Goal: Task Accomplishment & Management: Complete application form

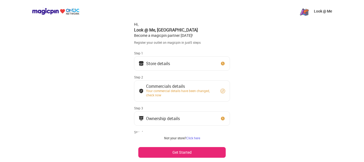
click at [167, 63] on div "Store details" at bounding box center [158, 63] width 24 height 3
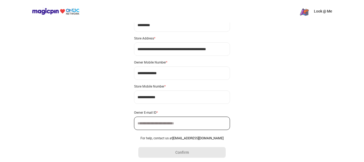
scroll to position [41, 0]
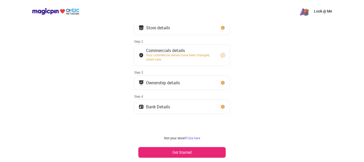
scroll to position [36, 0]
click at [168, 27] on div "Store details" at bounding box center [158, 27] width 24 height 3
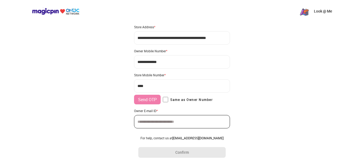
type input "**********"
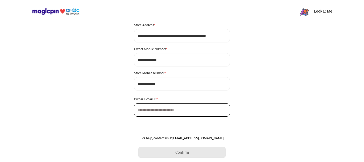
scroll to position [41, 0]
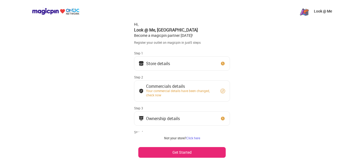
scroll to position [36, 0]
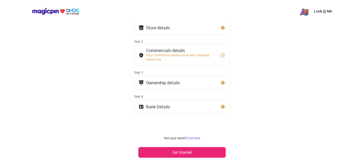
click at [170, 28] on button "Store details" at bounding box center [182, 28] width 96 height 14
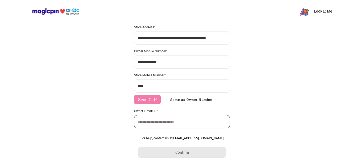
type input "**********"
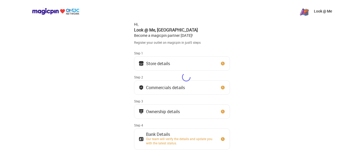
scroll to position [36, 0]
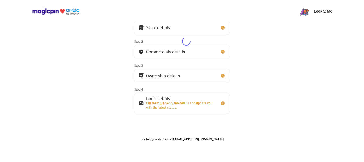
click at [177, 25] on div at bounding box center [95, 5] width 191 height 82
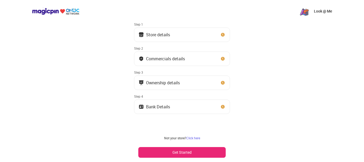
scroll to position [29, 0]
click at [178, 30] on button "Store details" at bounding box center [182, 34] width 96 height 14
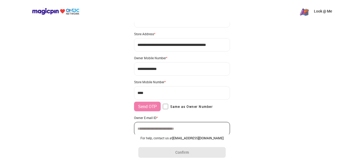
type input "**********"
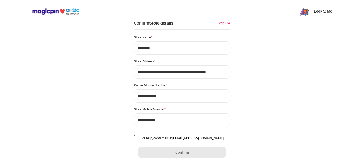
scroll to position [0, 0]
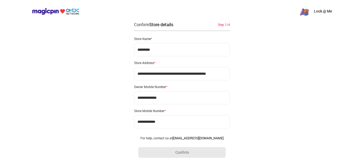
click at [229, 27] on div "Confirm Store details Step 1/4" at bounding box center [182, 24] width 96 height 6
